Goal: Find specific page/section: Find specific page/section

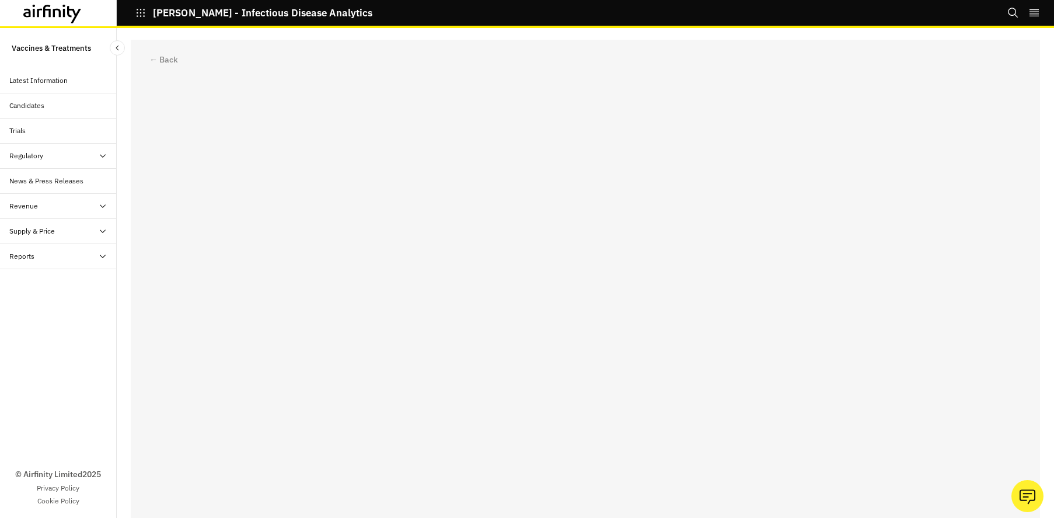
click at [163, 36] on div "← Back" at bounding box center [586, 273] width 938 height 490
click at [58, 155] on div "Regulatory" at bounding box center [62, 156] width 107 height 11
click at [48, 179] on div "Table" at bounding box center [68, 181] width 98 height 11
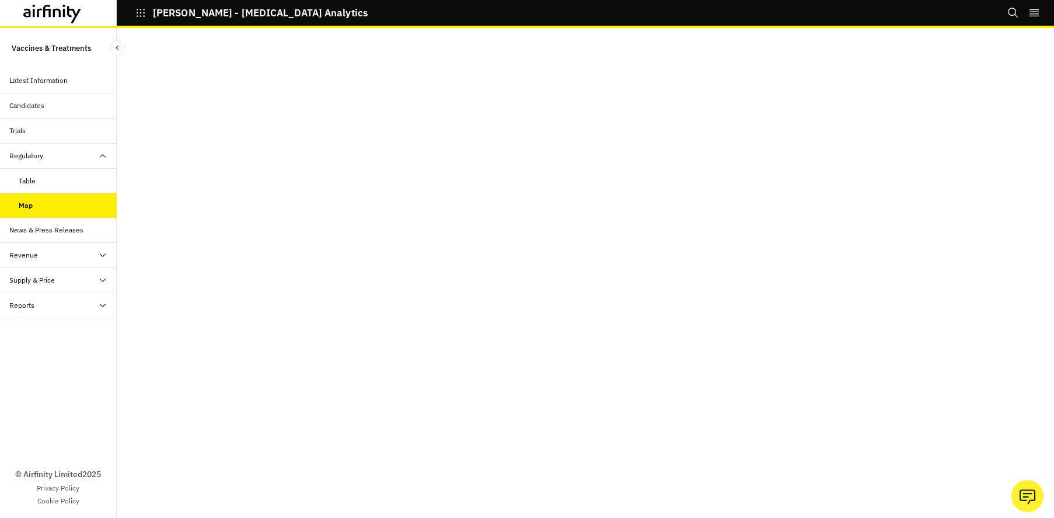
click at [50, 182] on div "Table" at bounding box center [68, 181] width 98 height 11
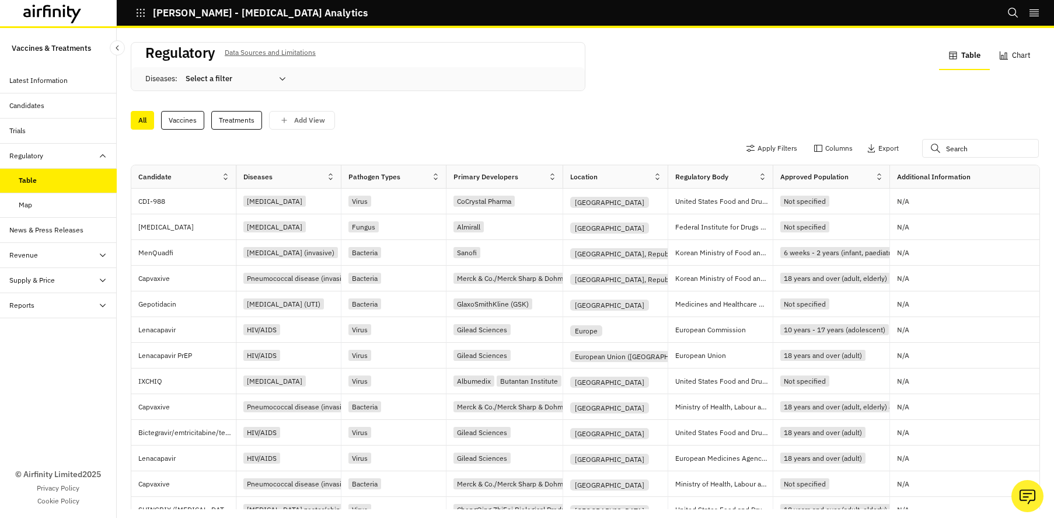
click at [46, 199] on div "Map" at bounding box center [58, 205] width 117 height 25
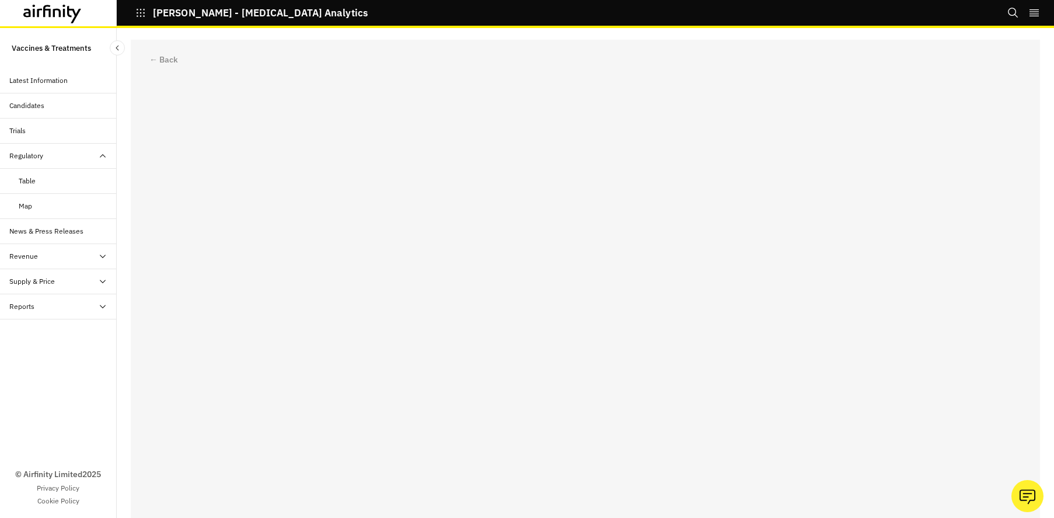
click at [126, 92] on div "← Back" at bounding box center [586, 273] width 938 height 490
click at [124, 76] on div "← Back" at bounding box center [586, 273] width 938 height 490
click at [166, 58] on div "← Back" at bounding box center [163, 60] width 29 height 12
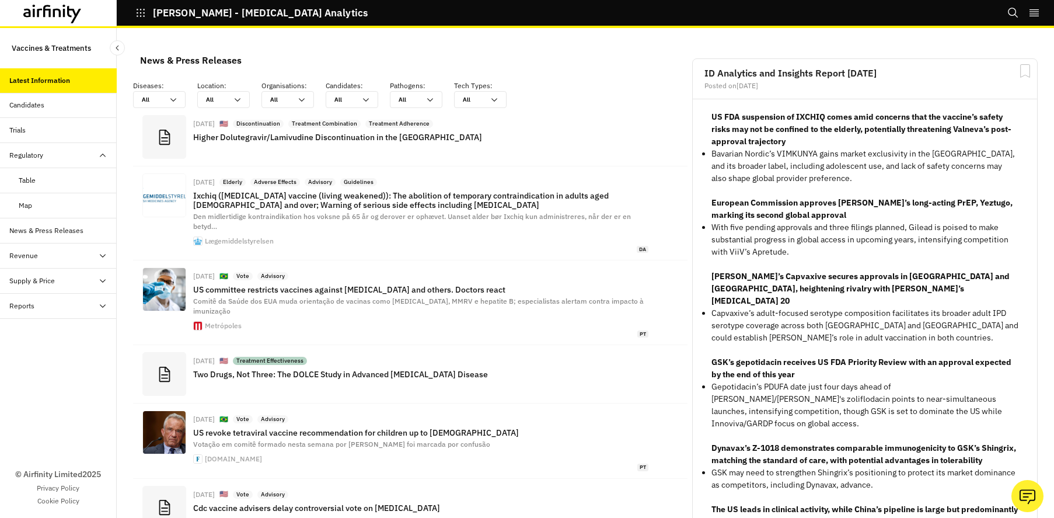
scroll to position [872, 350]
